Goal: Task Accomplishment & Management: Manage account settings

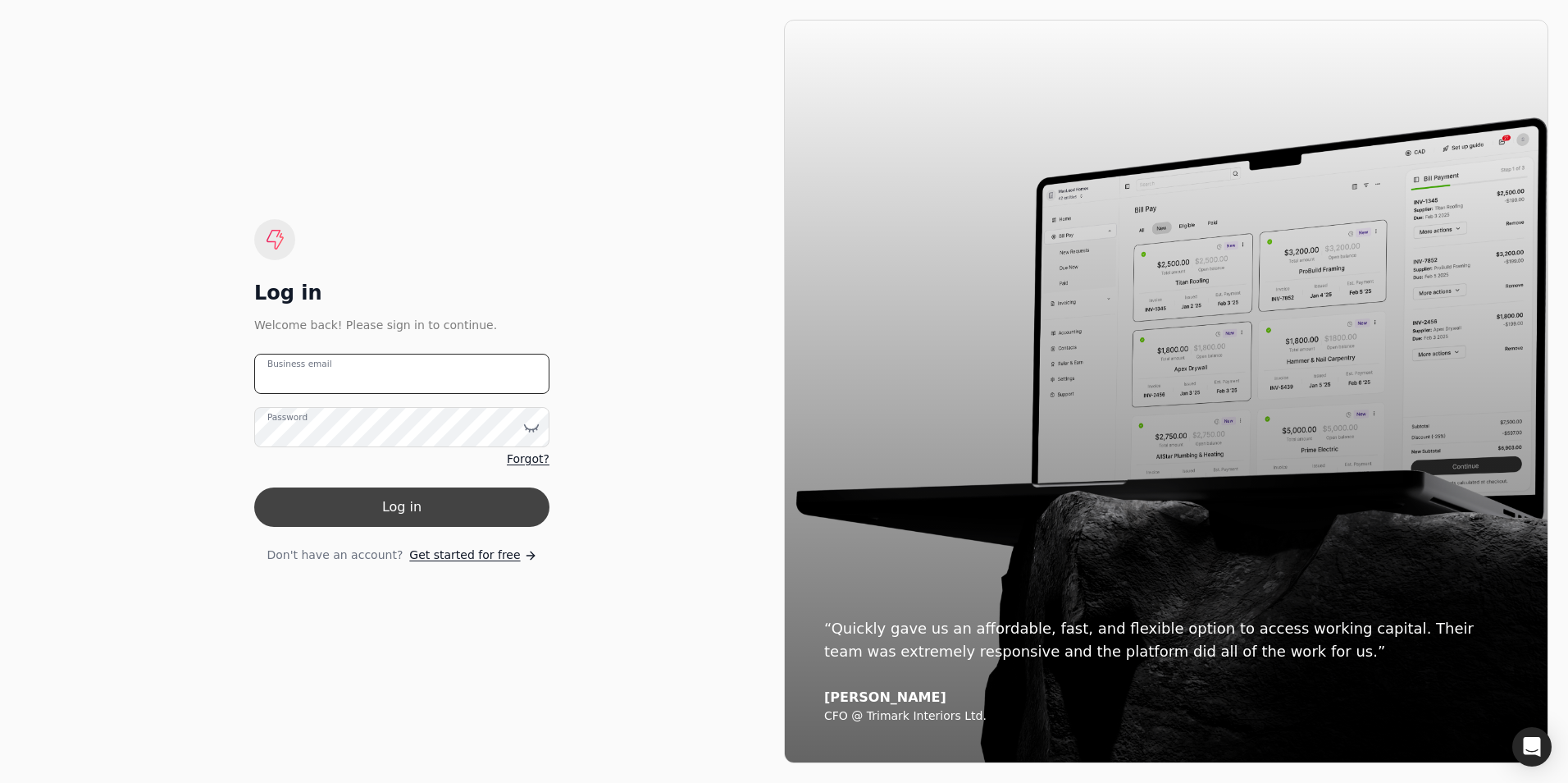
type email "[PERSON_NAME][EMAIL_ADDRESS][PERSON_NAME][DOMAIN_NAME]"
click at [417, 504] on button "Log in" at bounding box center [402, 507] width 296 height 39
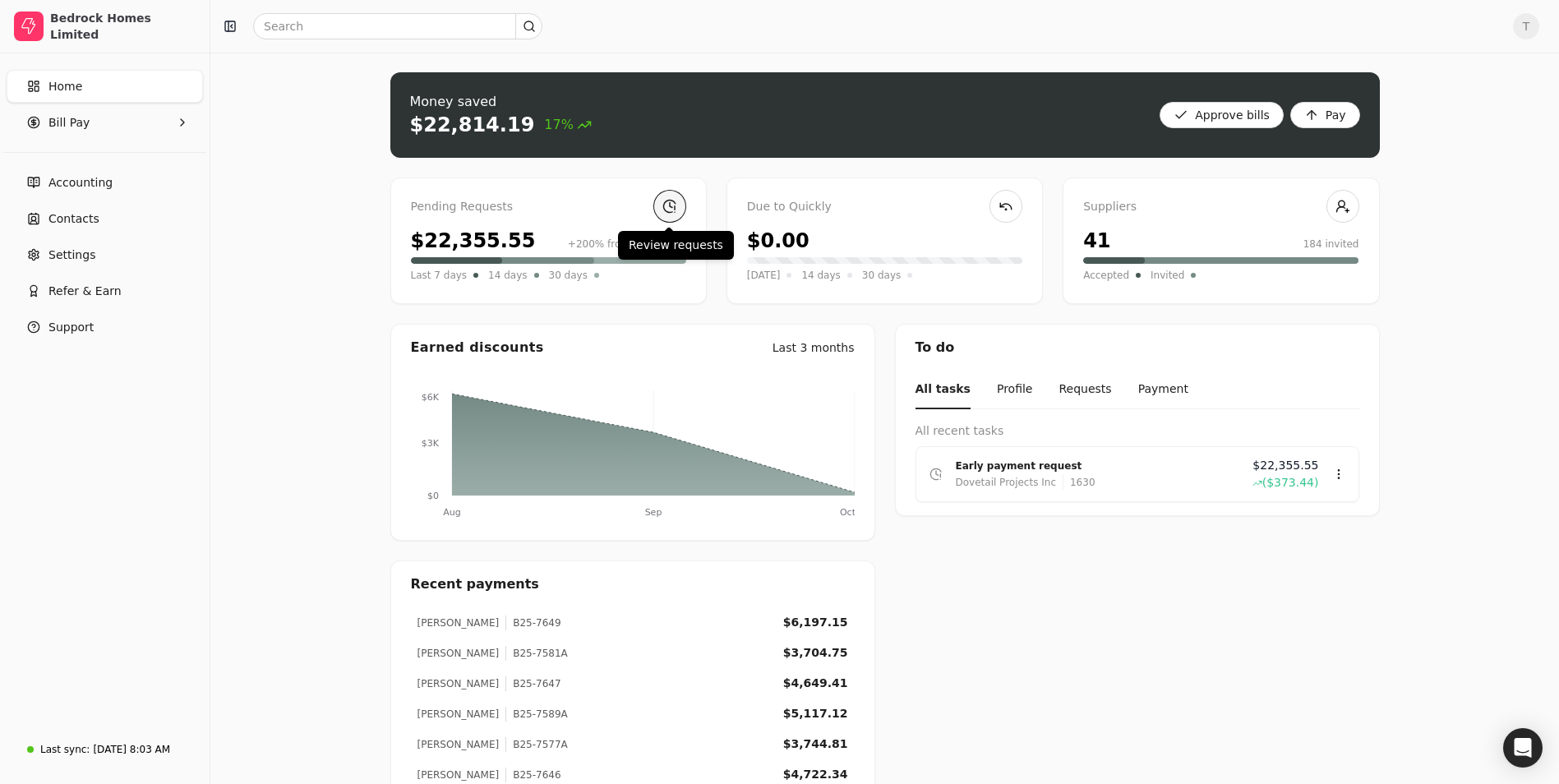
click at [667, 212] on link at bounding box center [670, 206] width 33 height 33
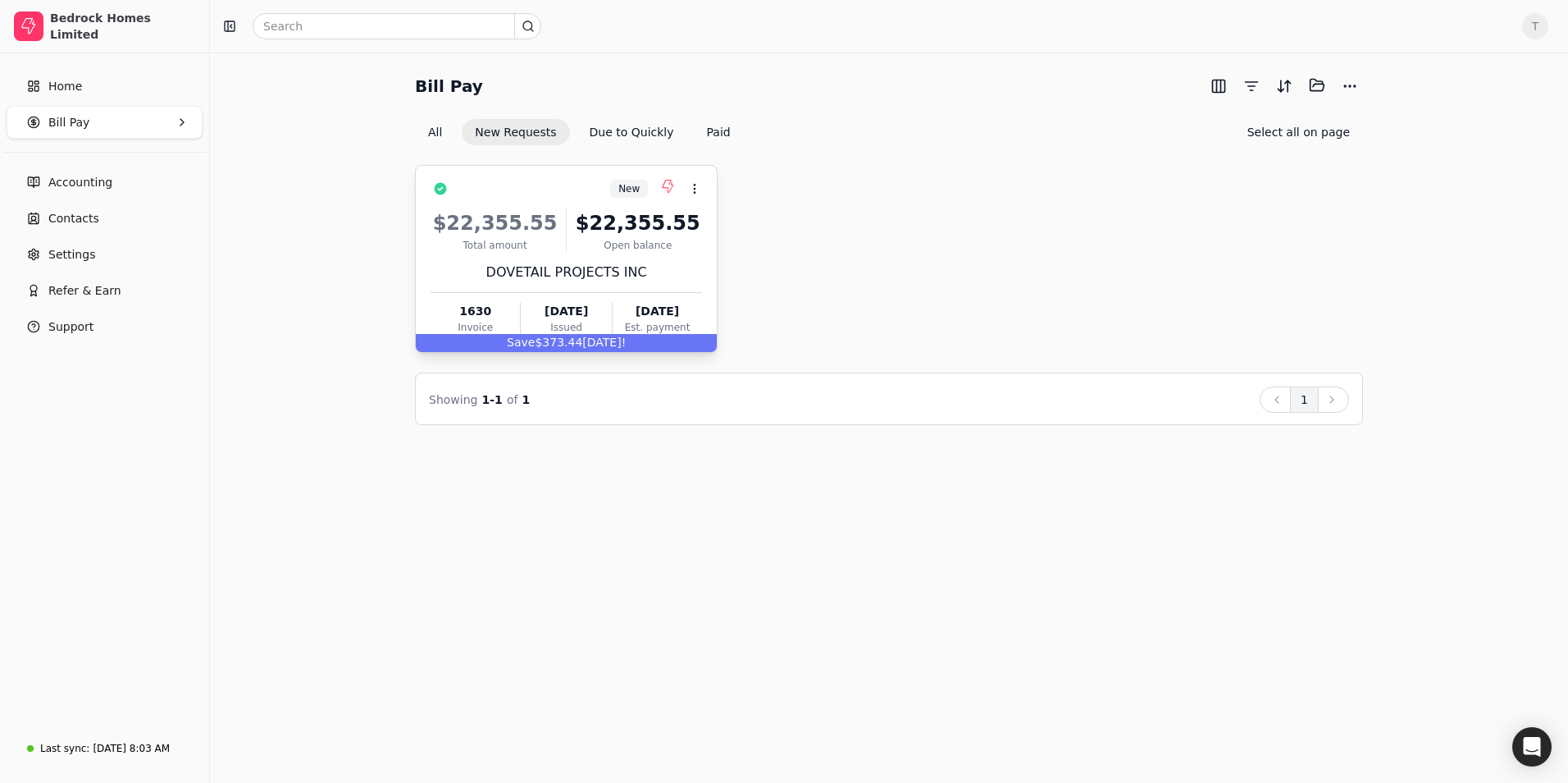
click at [600, 242] on div "Open balance" at bounding box center [637, 245] width 129 height 14
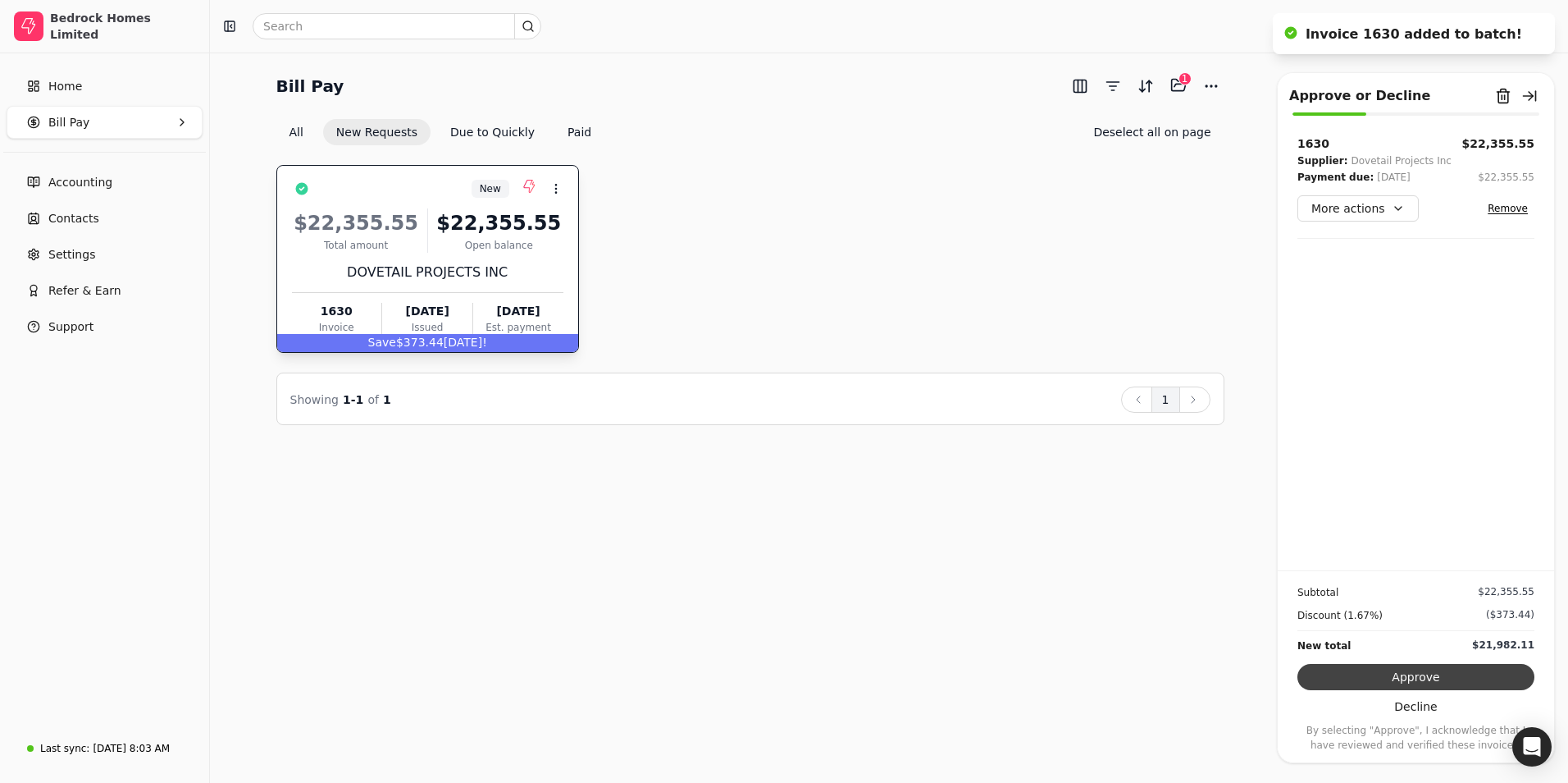
click at [1376, 671] on button "Approve" at bounding box center [1416, 676] width 237 height 26
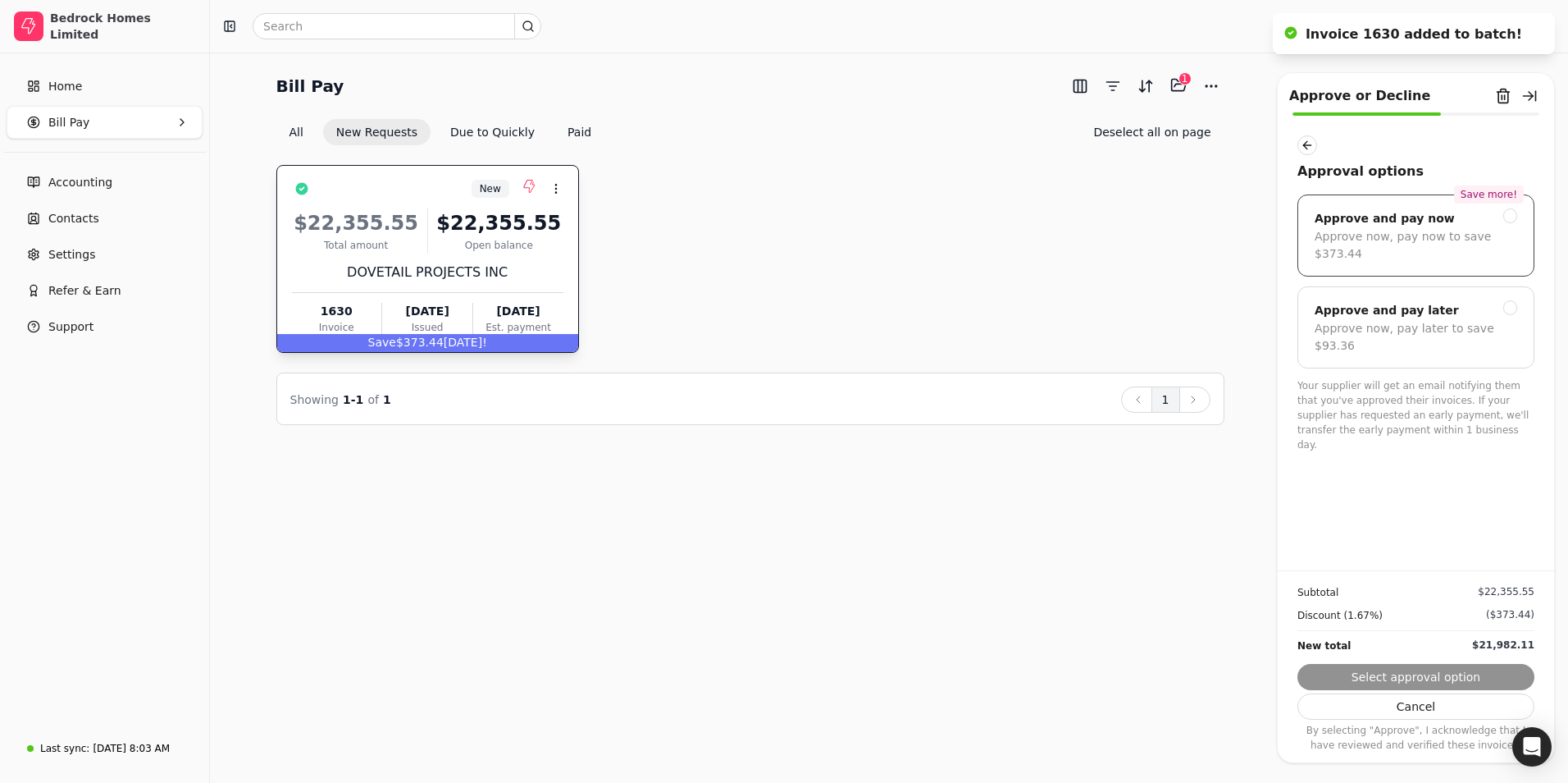
click at [1389, 222] on div "Approve and pay now" at bounding box center [1385, 218] width 141 height 20
click at [1413, 673] on button "Next" at bounding box center [1416, 676] width 237 height 26
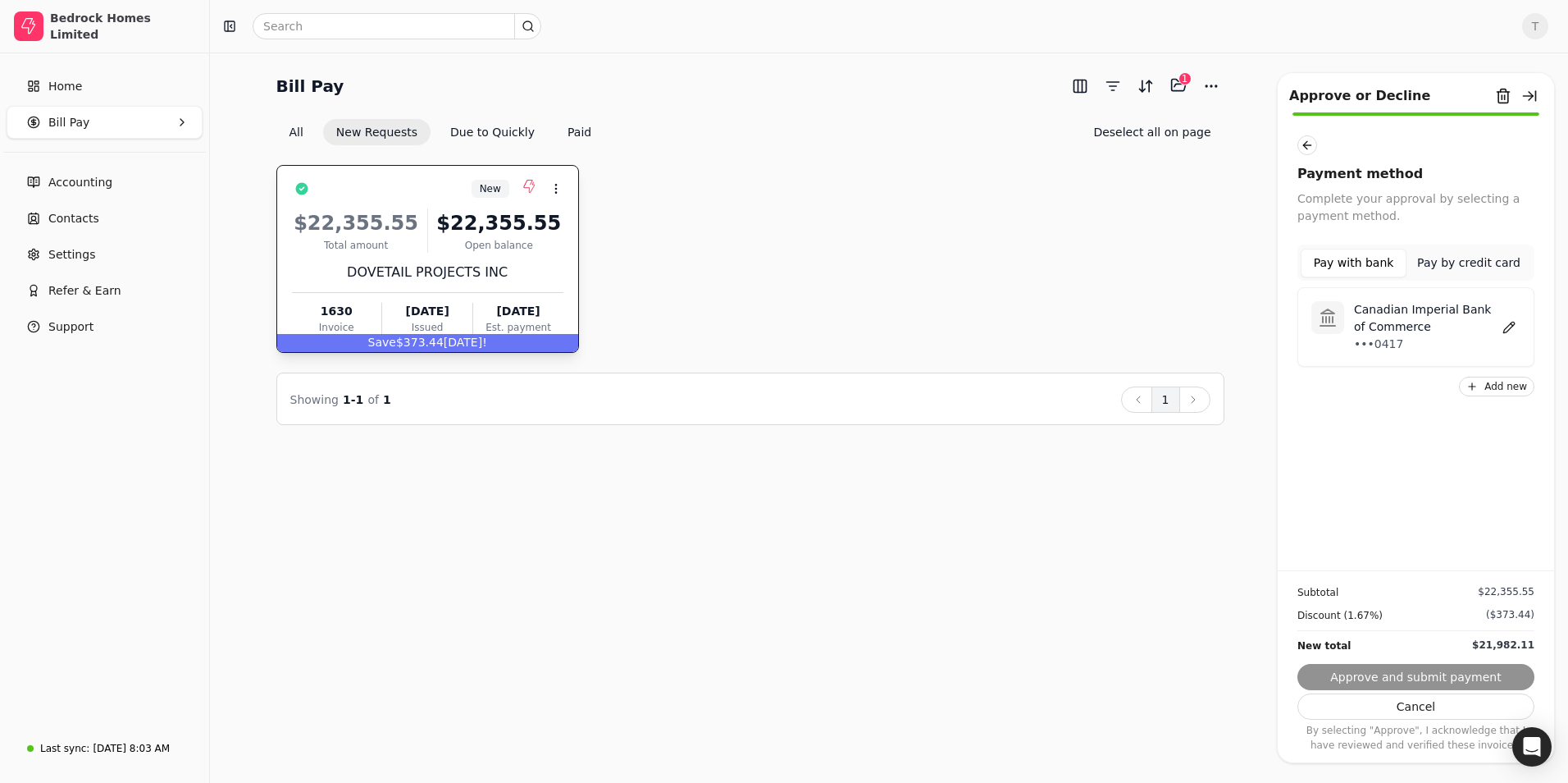
click at [1399, 329] on p "Canadian Imperial Bank of Commerce" at bounding box center [1426, 318] width 144 height 34
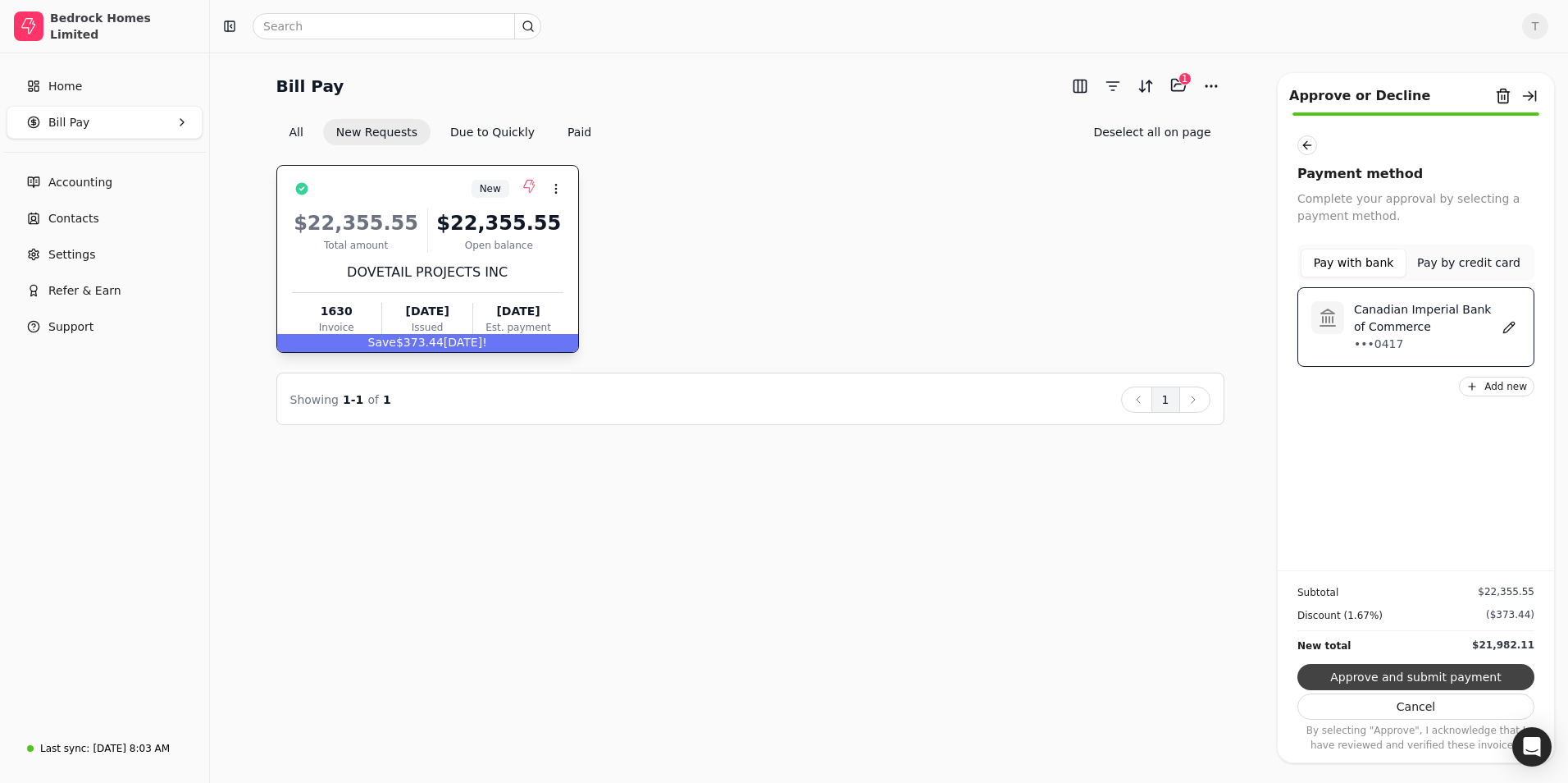
click at [1400, 677] on button "Approve and submit payment" at bounding box center [1416, 676] width 237 height 26
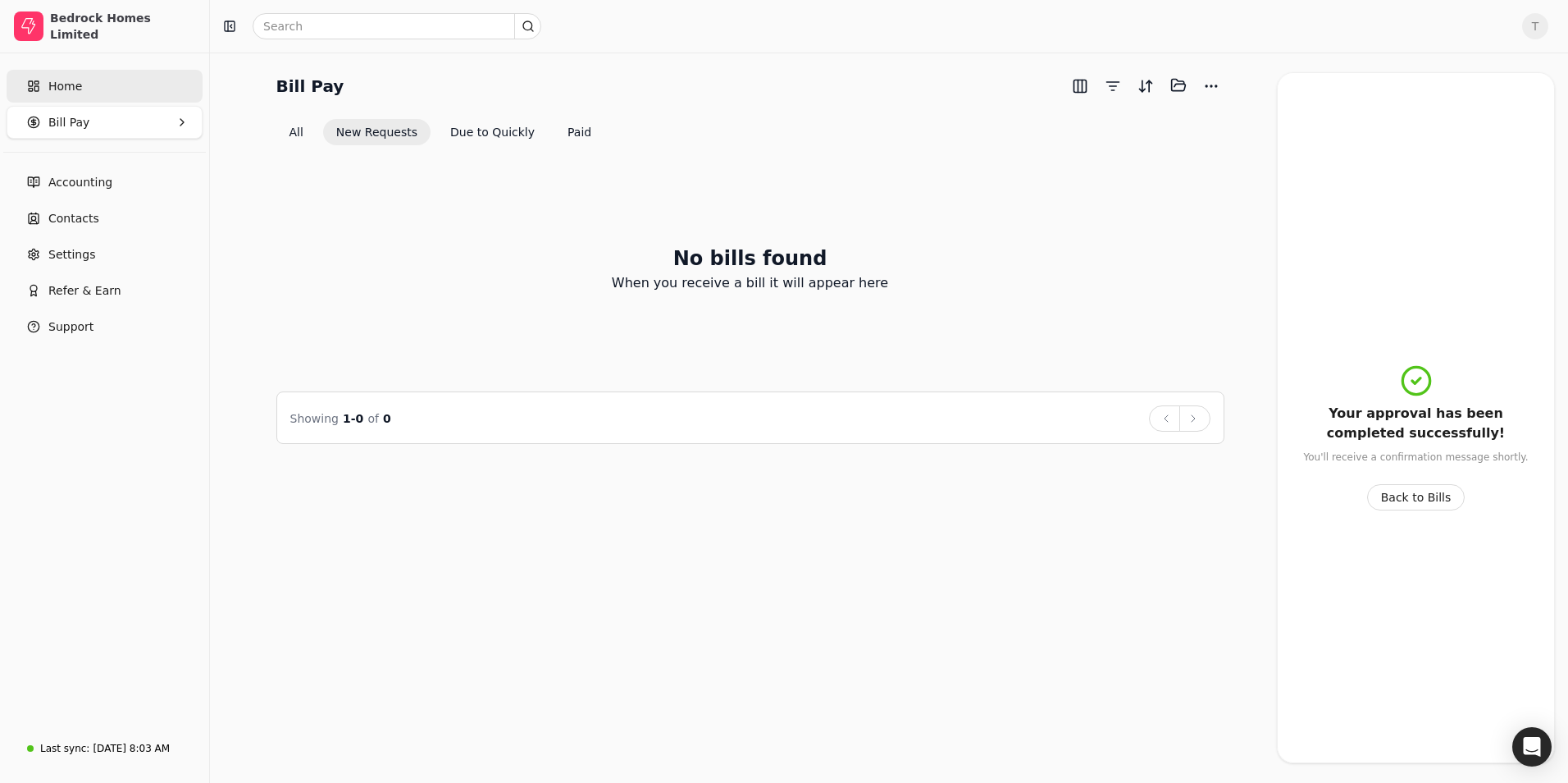
click at [95, 81] on link "Home" at bounding box center [105, 86] width 196 height 33
